Goal: Information Seeking & Learning: Learn about a topic

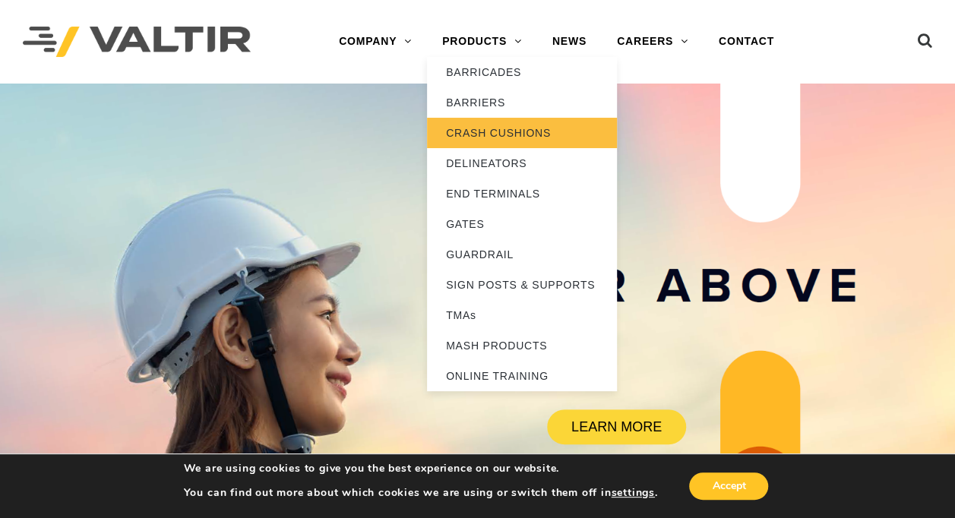
click at [492, 128] on link "CRASH CUSHIONS" at bounding box center [522, 133] width 190 height 30
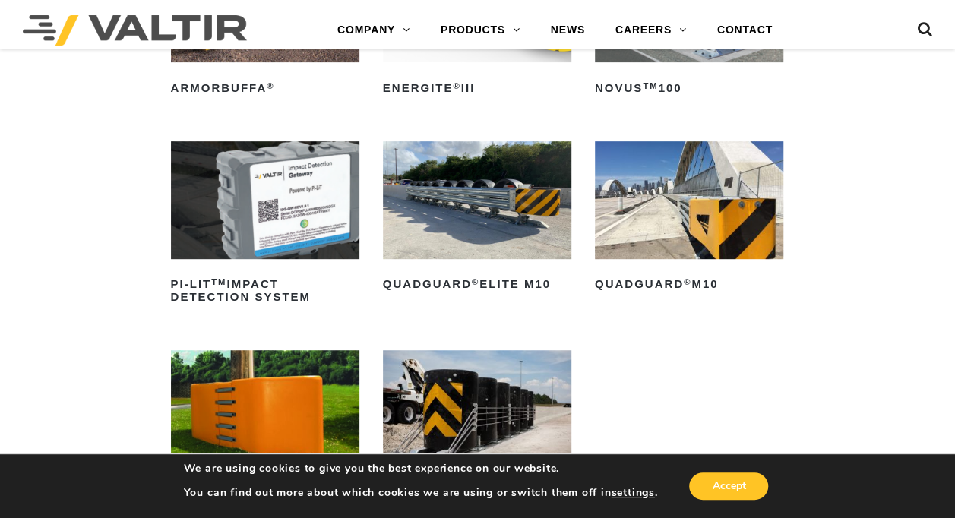
scroll to position [380, 0]
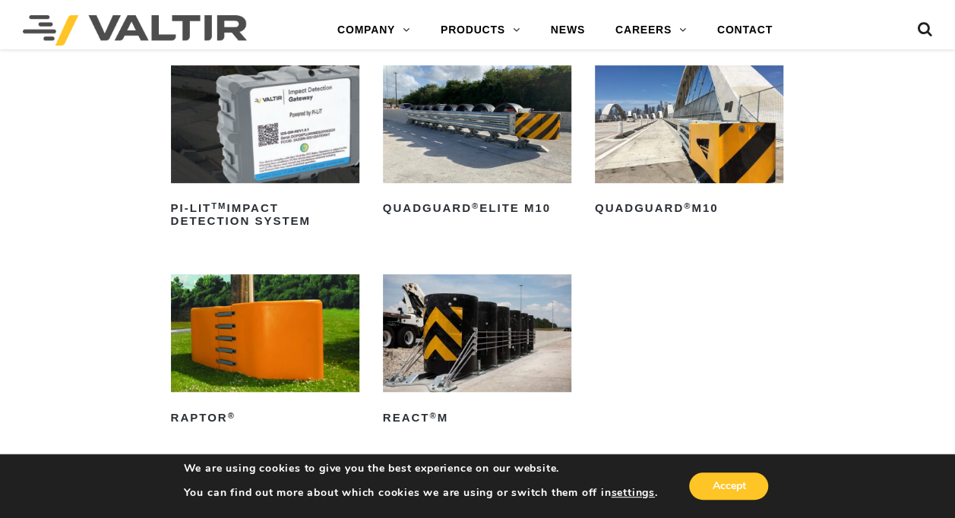
click at [482, 334] on img at bounding box center [477, 333] width 188 height 118
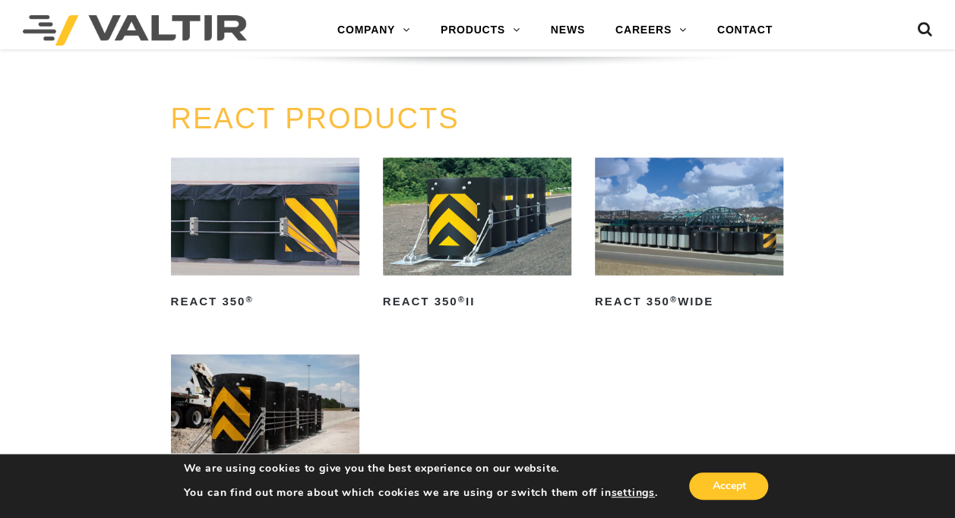
scroll to position [1519, 0]
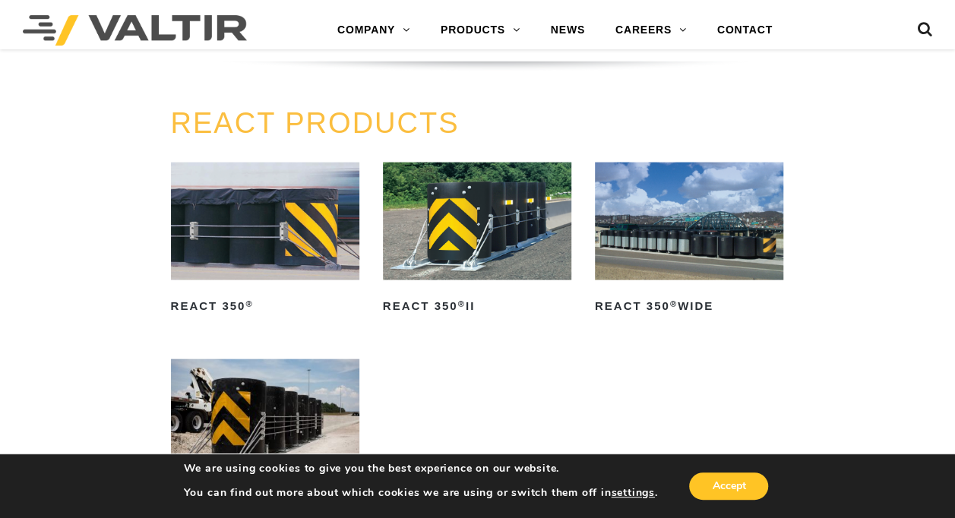
click at [292, 231] on img at bounding box center [265, 222] width 188 height 118
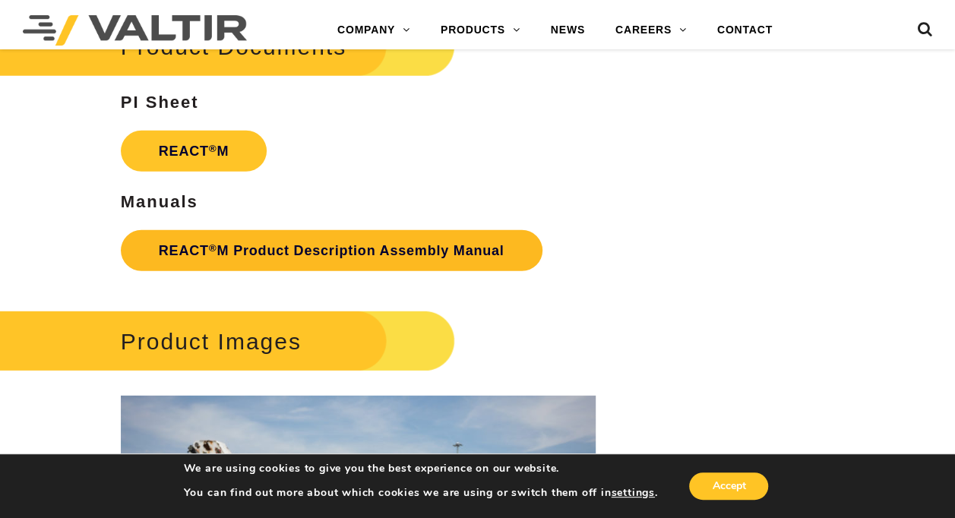
scroll to position [1975, 0]
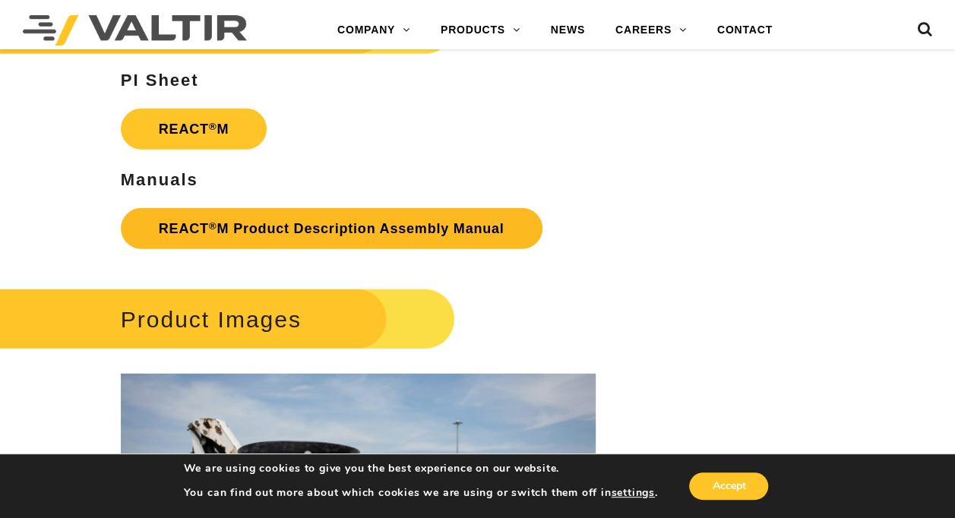
click at [188, 226] on link "REACT ® M Product Description Assembly Manual" at bounding box center [332, 228] width 422 height 41
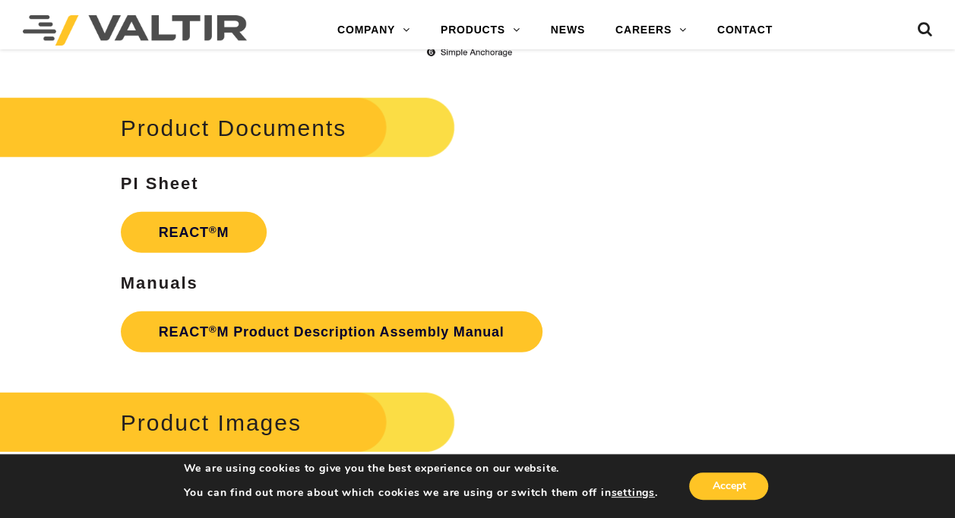
scroll to position [1899, 0]
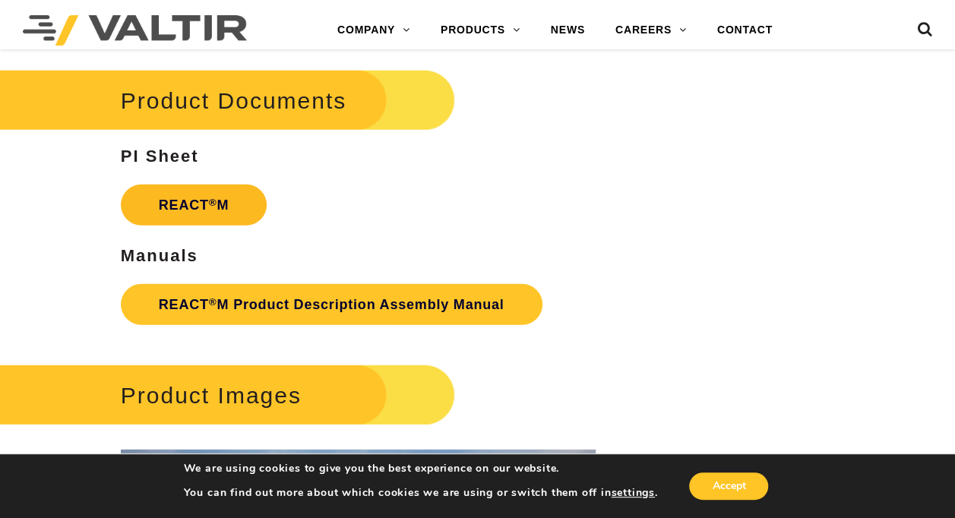
click at [190, 207] on strong "REACT ® M" at bounding box center [194, 205] width 71 height 15
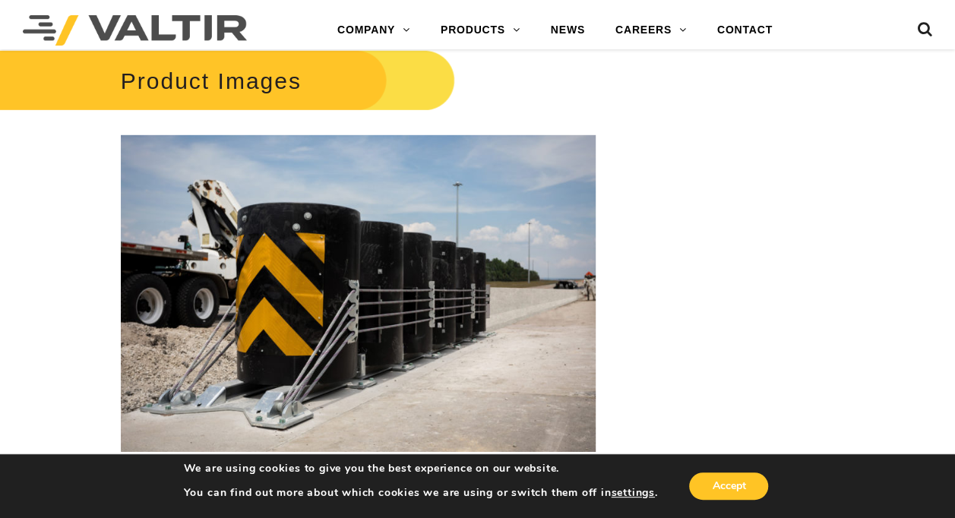
scroll to position [2279, 0]
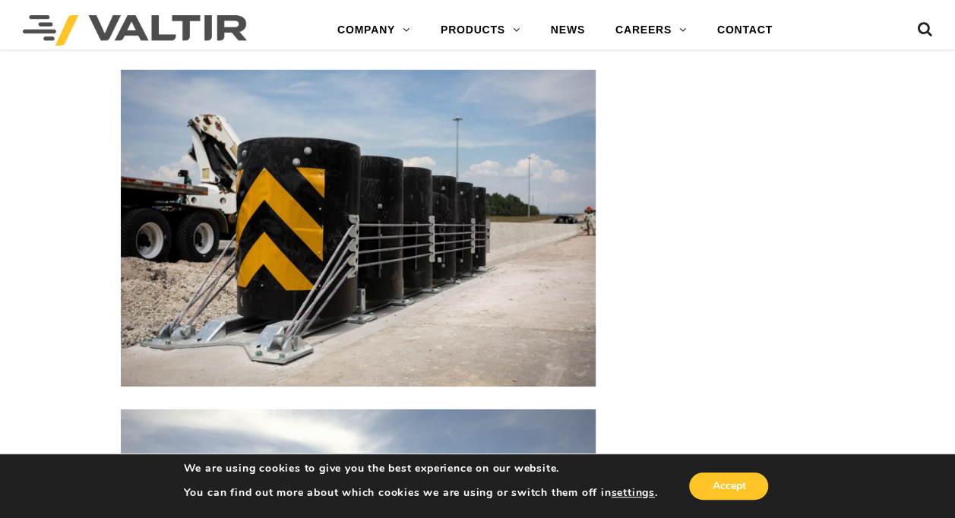
click at [301, 261] on img at bounding box center [358, 228] width 475 height 317
click at [299, 258] on img at bounding box center [358, 228] width 475 height 317
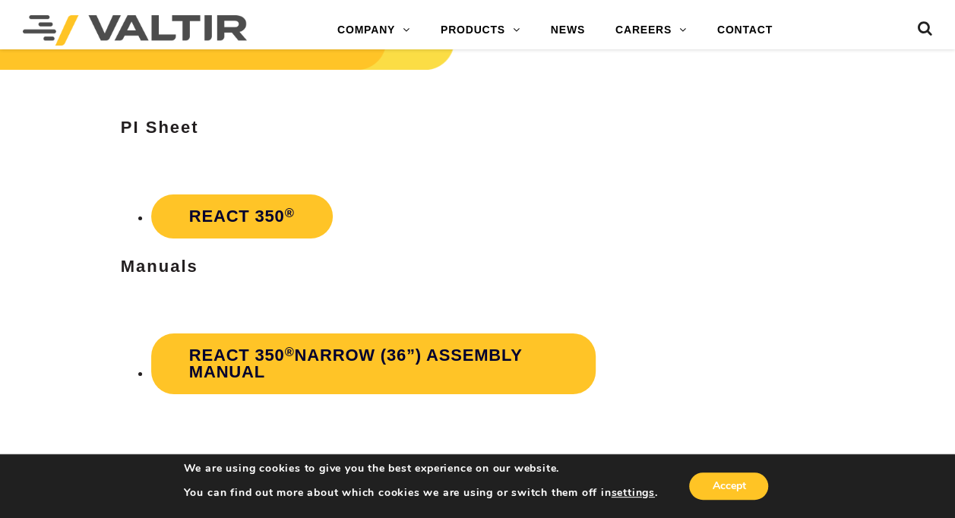
scroll to position [2507, 0]
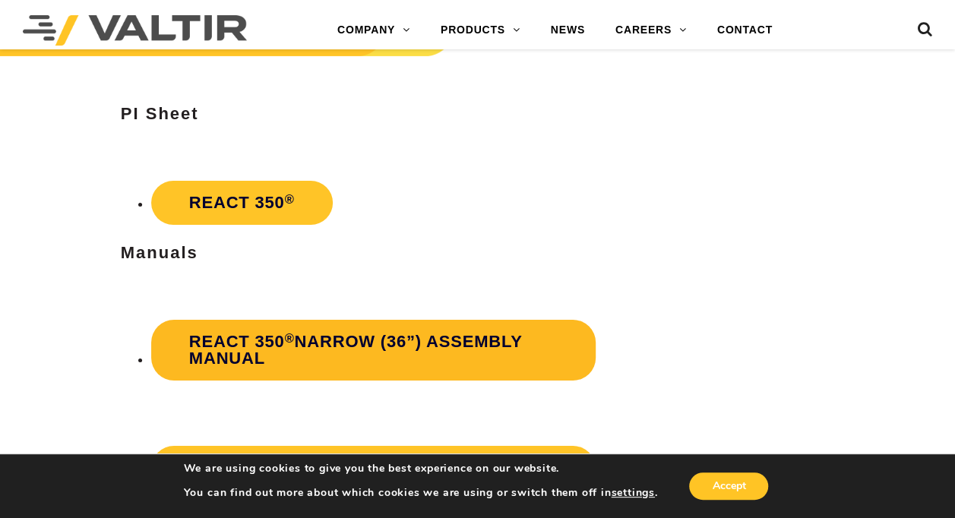
click at [290, 344] on sup "®" at bounding box center [290, 338] width 10 height 14
